Goal: Task Accomplishment & Management: Use online tool/utility

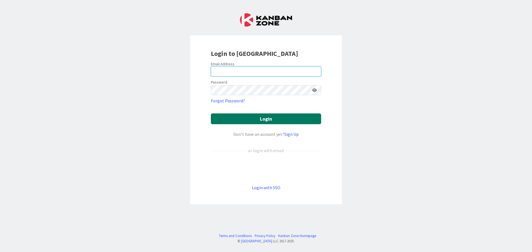
type input "[EMAIL_ADDRESS][DOMAIN_NAME]"
click at [239, 119] on button "Login" at bounding box center [266, 119] width 110 height 11
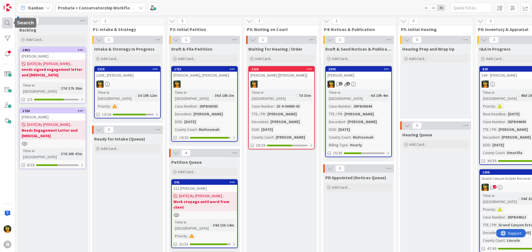
click at [5, 22] on div at bounding box center [7, 22] width 11 height 11
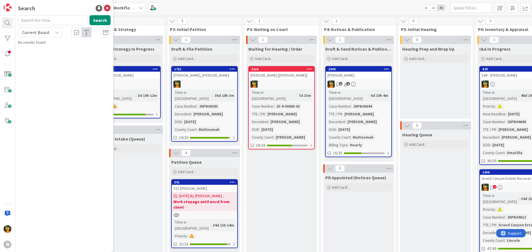
click at [61, 20] on input "text" at bounding box center [52, 20] width 69 height 10
click at [96, 19] on button "Search" at bounding box center [99, 20] width 21 height 10
click at [59, 21] on input "halse" at bounding box center [52, 20] width 69 height 10
type input "hal"
click at [93, 19] on button "Search" at bounding box center [99, 20] width 21 height 10
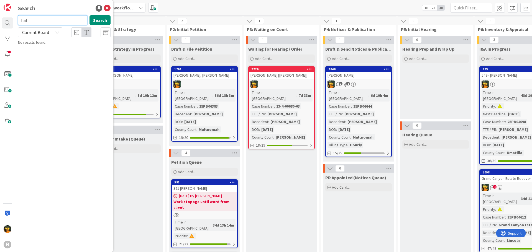
click at [55, 19] on input "hal" at bounding box center [52, 20] width 69 height 10
click at [52, 32] on div "Current Board" at bounding box center [40, 32] width 44 height 10
click at [49, 48] on span "Current Board" at bounding box center [50, 45] width 58 height 8
click at [49, 33] on span "Current Board" at bounding box center [35, 33] width 29 height 8
click at [48, 52] on span "All Boards" at bounding box center [50, 55] width 58 height 8
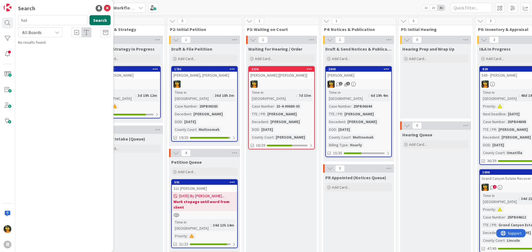
click at [100, 19] on button "Search" at bounding box center [99, 20] width 21 height 10
drag, startPoint x: 41, startPoint y: 20, endPoint x: 11, endPoint y: 20, distance: 30.2
click at [11, 20] on div "R Search hal Search All Boards Current Board All Boards No results found." at bounding box center [7, 126] width 15 height 252
click at [345, 6] on div "Kanban Probate + Conservatorship Workflow (FL2) 1x 2x 3x" at bounding box center [273, 7] width 517 height 15
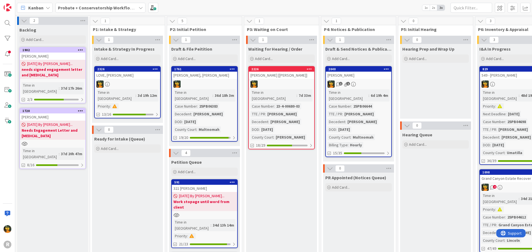
click at [94, 8] on b "Probate + Conservatorship Workflow (FL2)" at bounding box center [101, 8] width 86 height 6
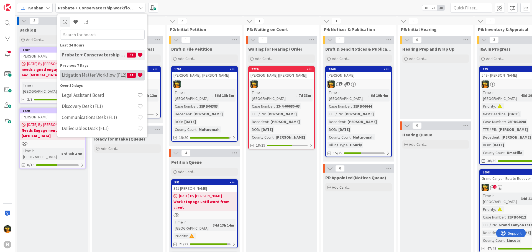
click at [84, 76] on h4 "Litigation Matter Workflow (FL2)" at bounding box center [94, 75] width 65 height 6
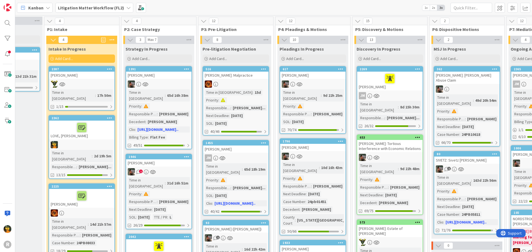
scroll to position [0, 149]
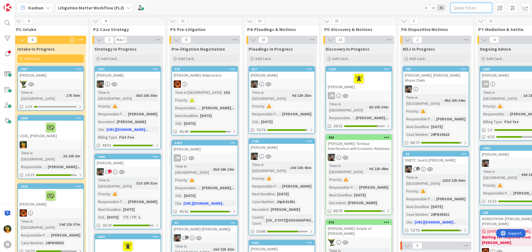
click at [473, 6] on input "text" at bounding box center [471, 8] width 42 height 10
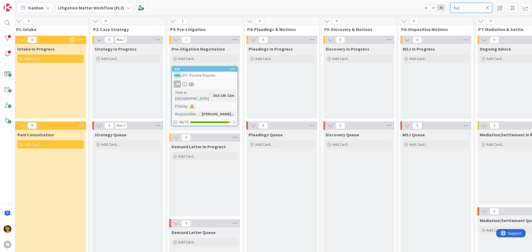
type input "hal"
click at [229, 76] on div "[PERSON_NAME]: Trustee Dispute" at bounding box center [204, 75] width 65 height 7
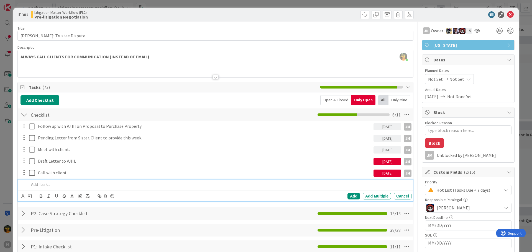
type textarea "x"
click at [39, 188] on p at bounding box center [219, 184] width 380 height 6
click at [30, 196] on icon at bounding box center [30, 196] width 4 height 4
click at [93, 249] on td "15" at bounding box center [93, 253] width 11 height 11
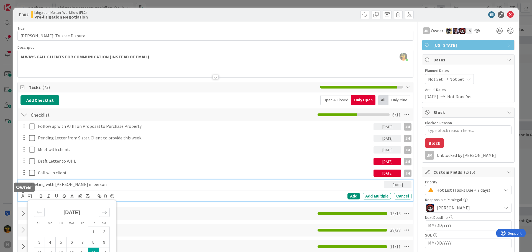
click at [22, 195] on icon at bounding box center [23, 196] width 4 height 4
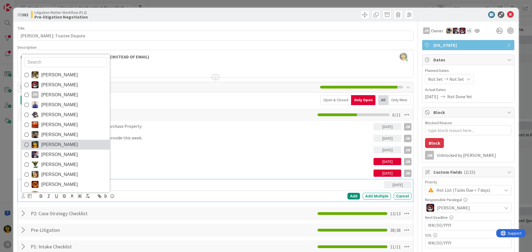
click at [65, 141] on span "[PERSON_NAME]" at bounding box center [59, 145] width 37 height 8
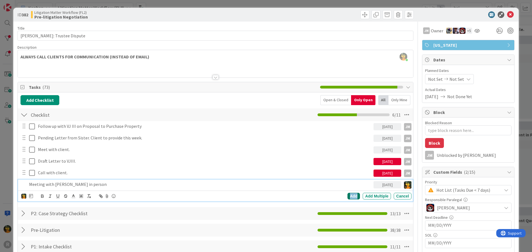
click at [348, 195] on div "Add" at bounding box center [353, 196] width 12 height 7
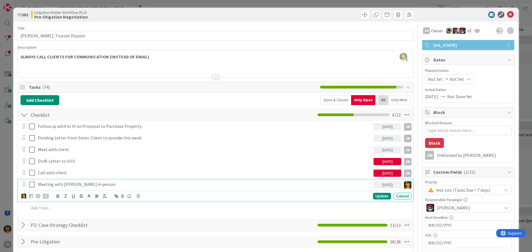
click at [130, 185] on p "Meeting with [PERSON_NAME] in person" at bounding box center [204, 184] width 333 height 6
drag, startPoint x: 37, startPoint y: 196, endPoint x: 50, endPoint y: 193, distance: 13.9
click at [37, 196] on div at bounding box center [38, 196] width 4 height 4
type textarea "x"
click at [132, 184] on p "Meeting with [PERSON_NAME] in person re POA exicution" at bounding box center [200, 184] width 324 height 6
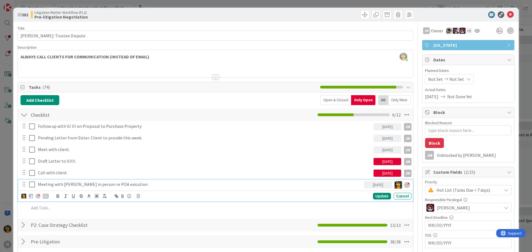
click at [132, 184] on p "Meeting with [PERSON_NAME] in person re POA exicution" at bounding box center [200, 184] width 324 height 6
click at [376, 196] on div "Update" at bounding box center [382, 196] width 18 height 7
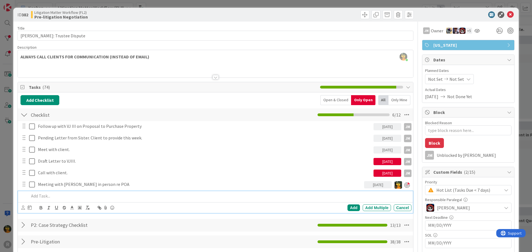
click at [56, 196] on p at bounding box center [219, 196] width 380 height 6
click at [29, 207] on icon at bounding box center [30, 208] width 4 height 4
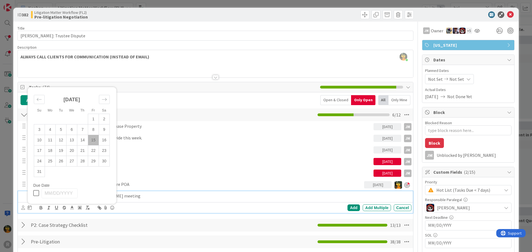
click at [94, 141] on td "15" at bounding box center [93, 140] width 11 height 11
click at [23, 207] on icon at bounding box center [23, 208] width 4 height 4
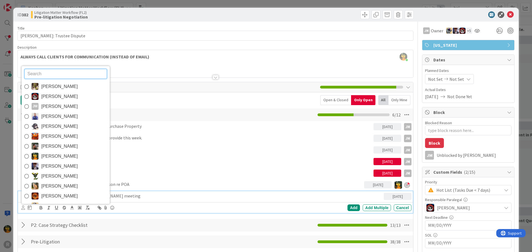
click at [68, 160] on link "[PERSON_NAME]" at bounding box center [66, 157] width 88 height 10
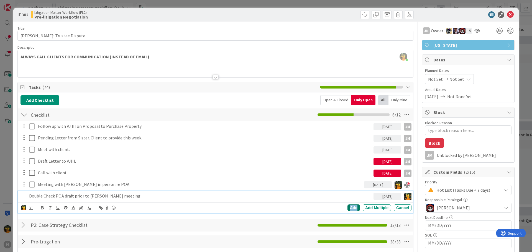
click at [355, 209] on div "Add" at bounding box center [353, 208] width 12 height 7
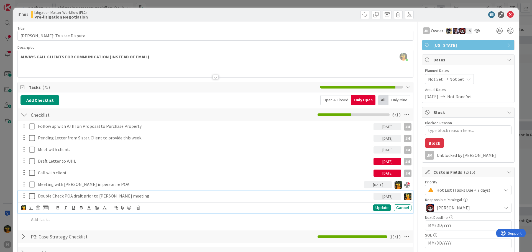
click at [73, 197] on p "Double Check POA draft prior to [PERSON_NAME] meeting" at bounding box center [204, 196] width 333 height 6
click at [39, 209] on div at bounding box center [38, 208] width 4 height 4
type textarea "x"
click at [373, 208] on div "Update" at bounding box center [382, 208] width 18 height 7
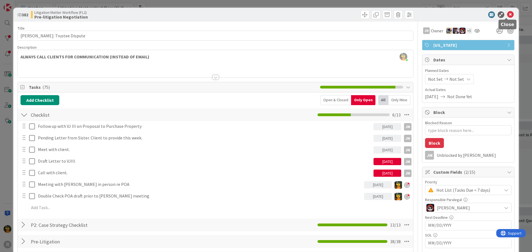
click at [509, 14] on icon at bounding box center [510, 14] width 7 height 7
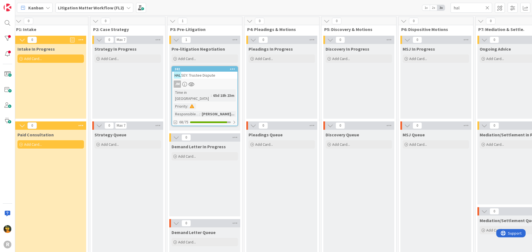
click at [47, 11] on div "Kanban" at bounding box center [35, 8] width 36 height 10
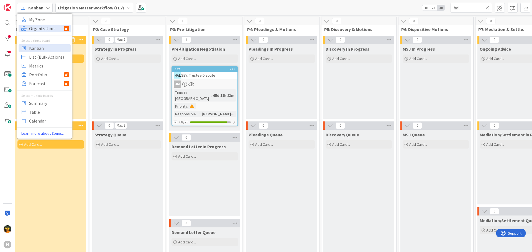
click at [47, 25] on span "Organization" at bounding box center [46, 28] width 35 height 8
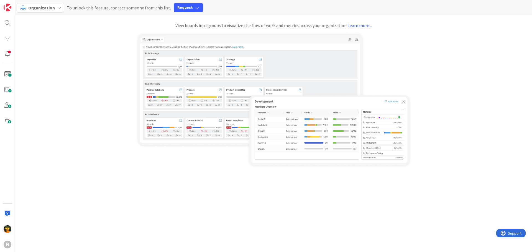
click at [42, 8] on span "Organization" at bounding box center [41, 8] width 27 height 6
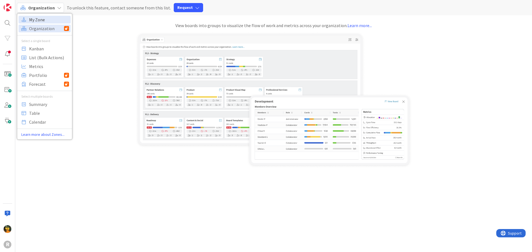
click at [49, 21] on span "My Zone" at bounding box center [49, 20] width 40 height 8
